Goal: Transaction & Acquisition: Purchase product/service

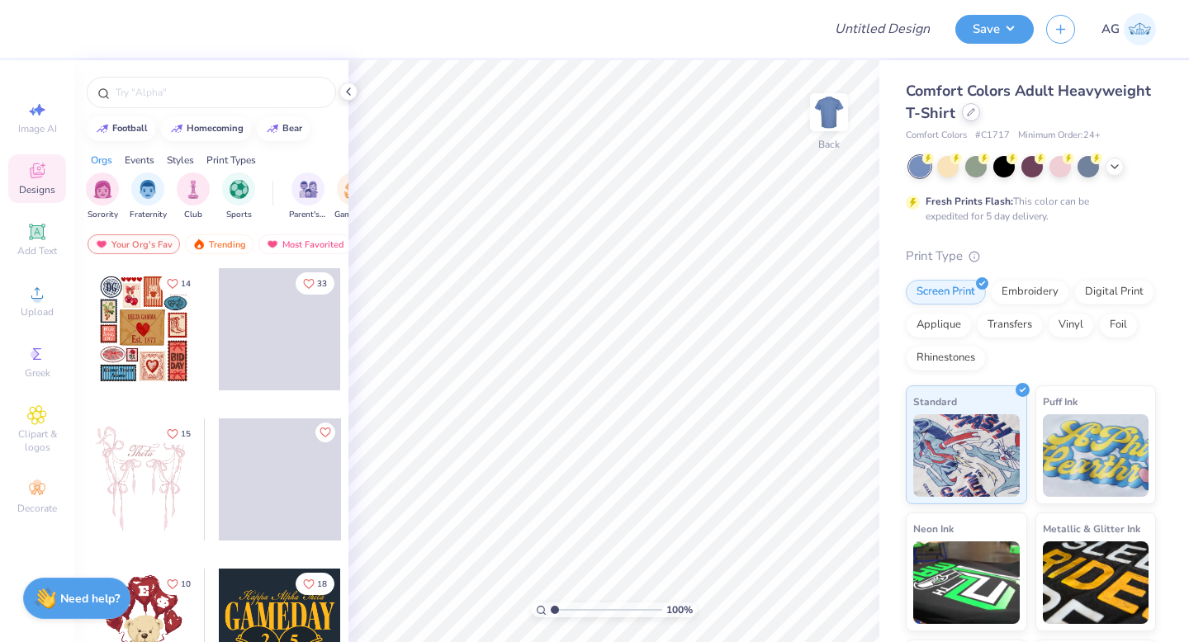
click at [975, 115] on icon at bounding box center [971, 112] width 8 height 8
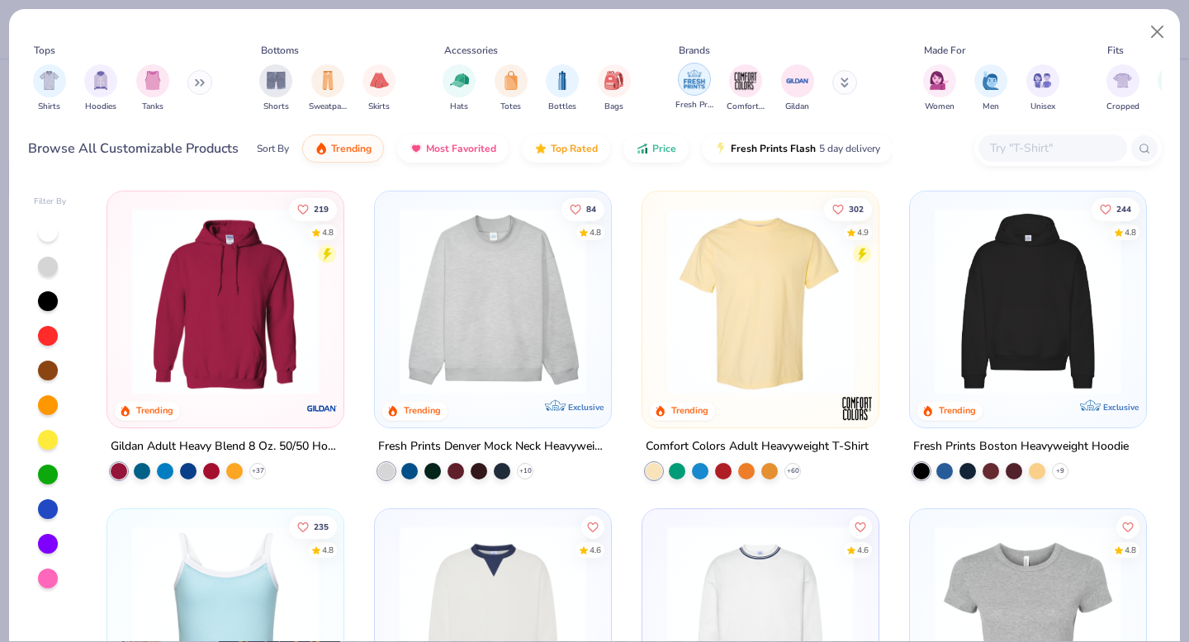
click at [701, 83] on img "filter for Fresh Prints" at bounding box center [694, 79] width 25 height 25
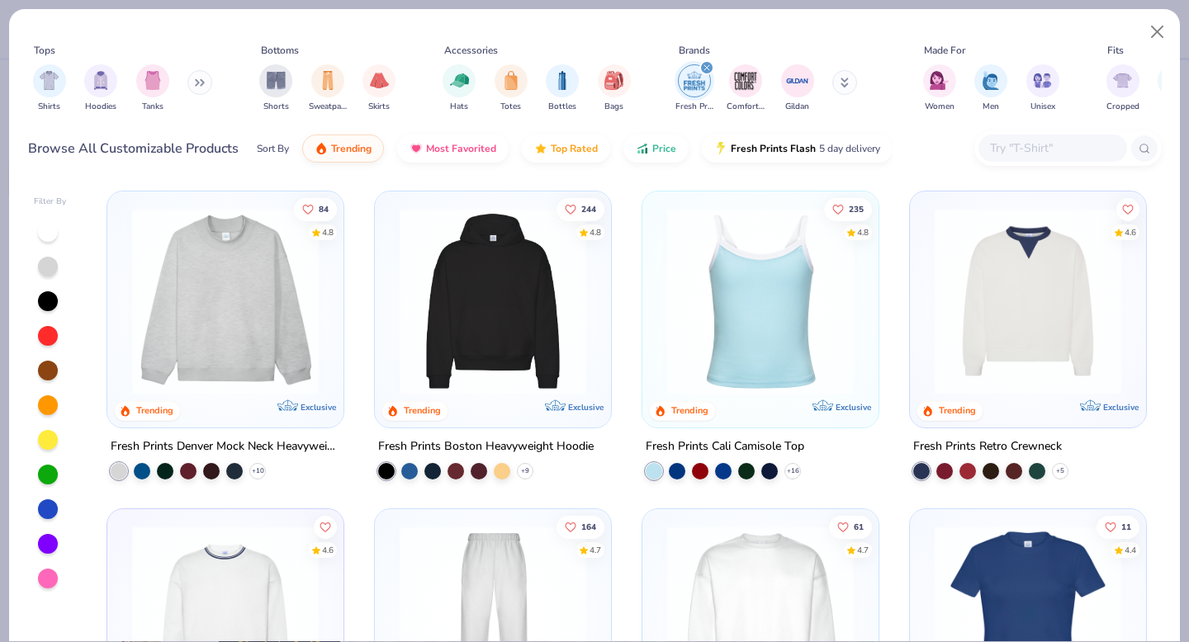
click at [211, 350] on img at bounding box center [225, 301] width 203 height 187
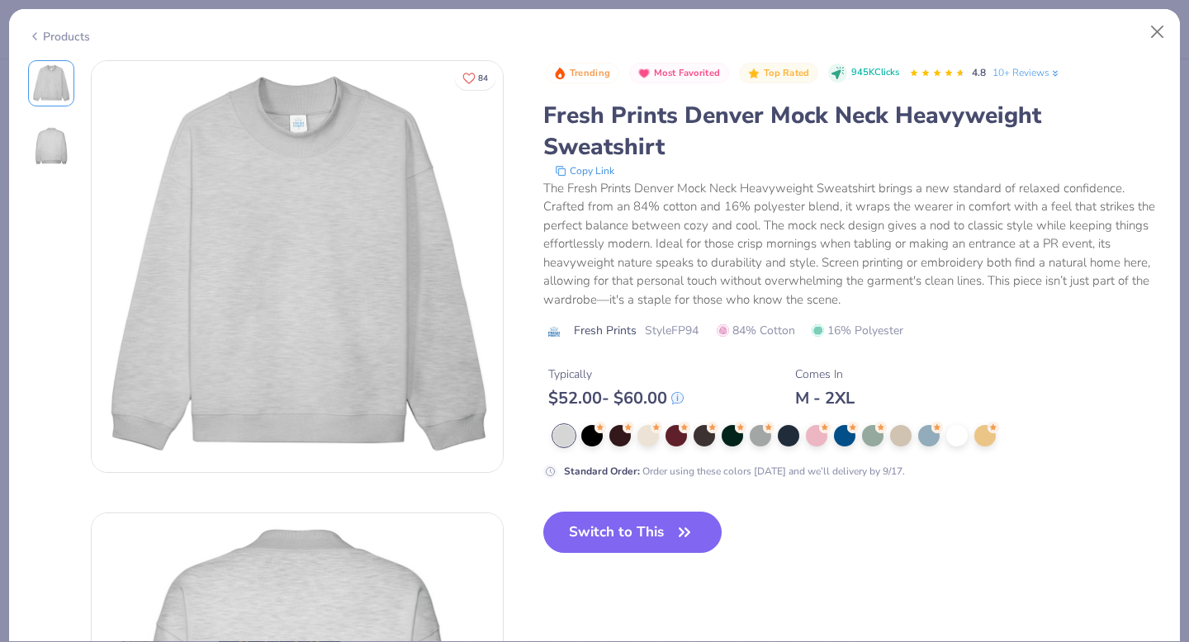
click at [655, 530] on button "Switch to This" at bounding box center [632, 532] width 179 height 41
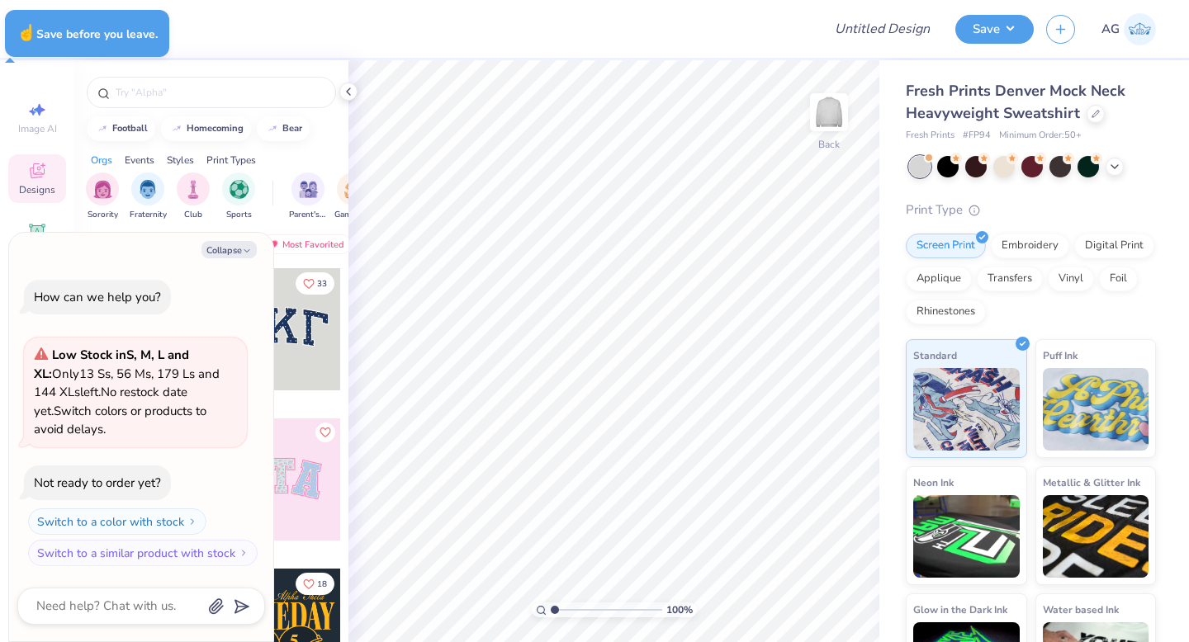
type textarea "x"
